Goal: Check status: Check status

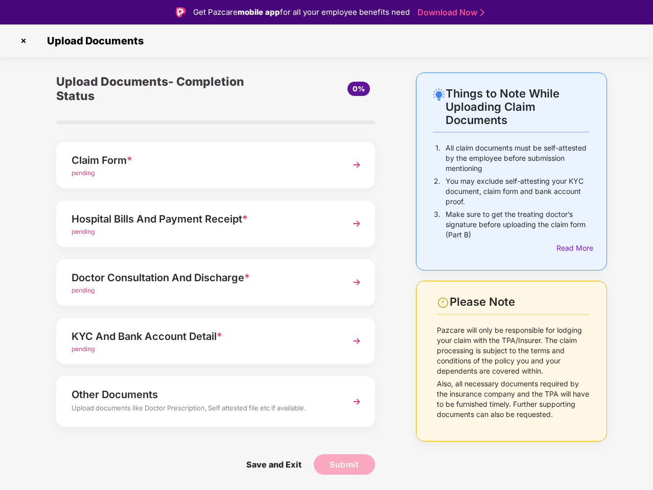
click at [23, 41] on img at bounding box center [23, 41] width 16 height 16
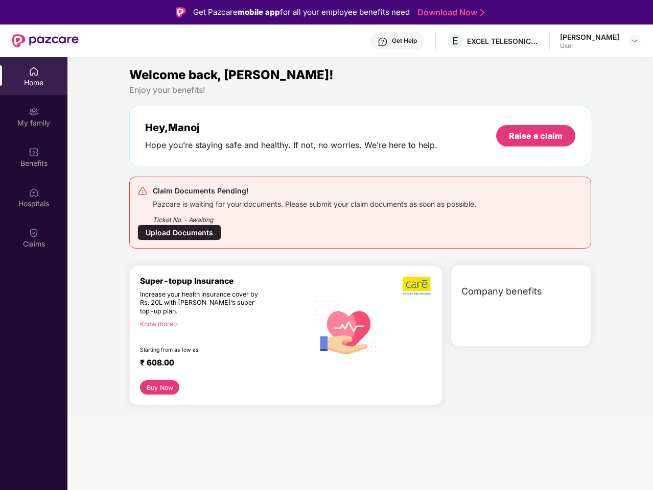
click at [216, 165] on div "Hey, [PERSON_NAME] you’re staying safe and healthy. If not, no worries. We’re h…" at bounding box center [360, 136] width 462 height 61
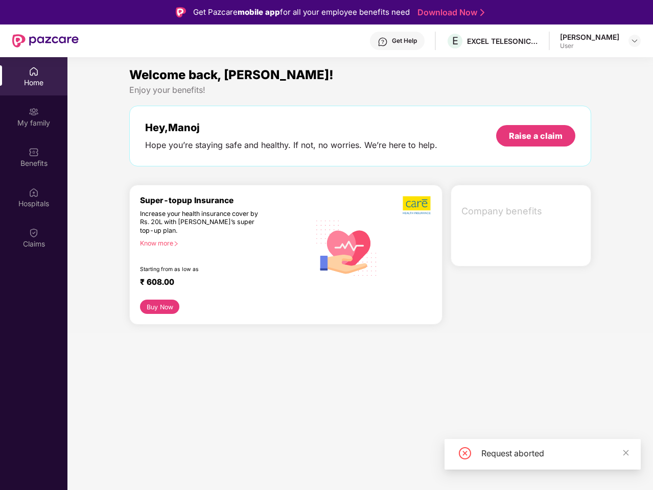
click at [216, 224] on div "Increase your health insurance cover by Rs. 20L with [PERSON_NAME]’s super top-…" at bounding box center [203, 223] width 126 height 26
click at [216, 282] on div "₹ 608.00" at bounding box center [220, 283] width 160 height 12
click at [216, 341] on section "Welcome back, [PERSON_NAME]! Enjoy your benefits! Hey, [PERSON_NAME] you’re sta…" at bounding box center [359, 302] width 585 height 490
click at [216, 401] on section "Welcome back, [PERSON_NAME]! Enjoy your benefits! Hey, [PERSON_NAME] you’re sta…" at bounding box center [359, 302] width 585 height 490
click at [273, 465] on section "Welcome back, [PERSON_NAME]! Enjoy your benefits! Hey, [PERSON_NAME] you’re sta…" at bounding box center [359, 302] width 585 height 490
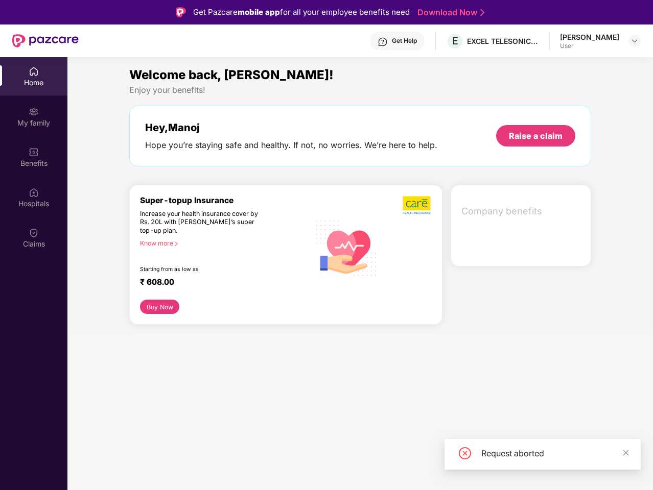
click at [344, 465] on section "Welcome back, [PERSON_NAME]! Enjoy your benefits! Hey, [PERSON_NAME] you’re sta…" at bounding box center [359, 302] width 585 height 490
